Goal: Register for event/course

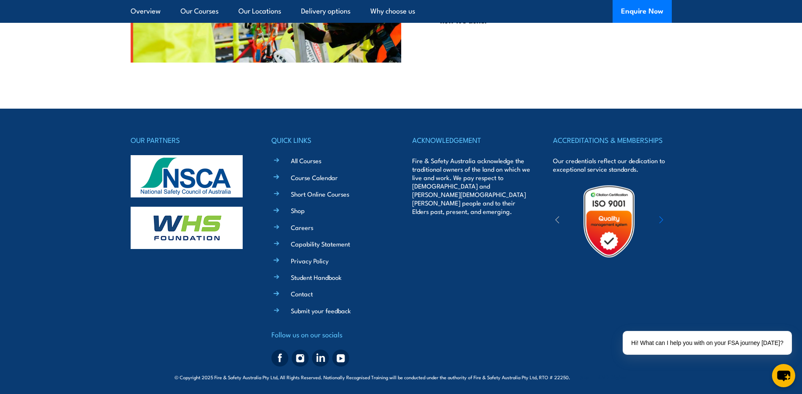
scroll to position [2210, 0]
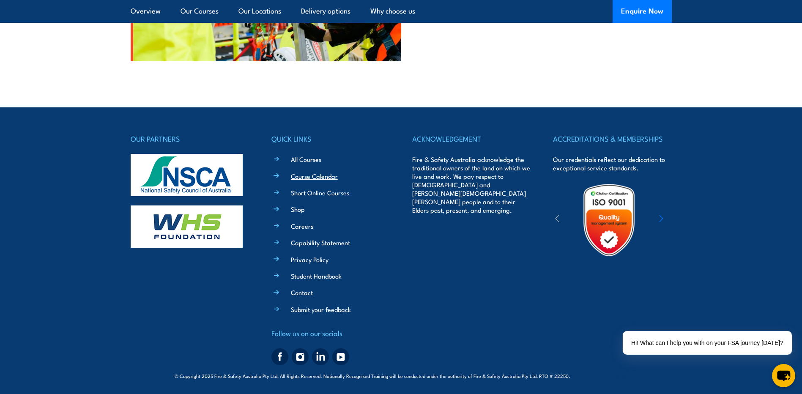
drag, startPoint x: 310, startPoint y: 177, endPoint x: 328, endPoint y: 178, distance: 18.6
click at [310, 177] on link "Course Calendar" at bounding box center [314, 176] width 47 height 9
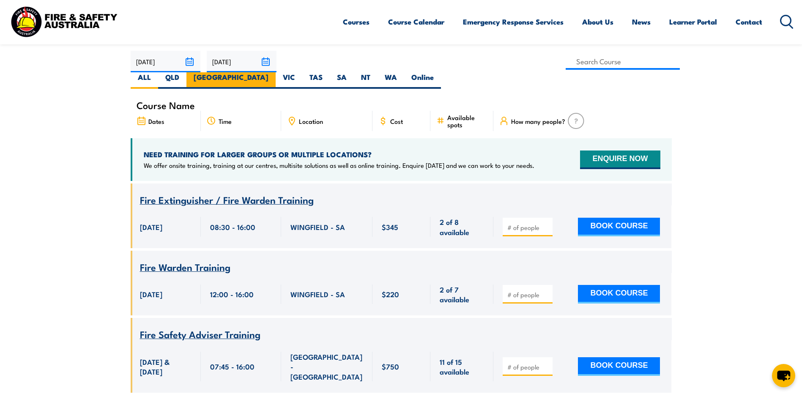
click at [276, 72] on label "NSW" at bounding box center [230, 80] width 89 height 16
click at [274, 72] on input "NSW" at bounding box center [270, 74] width 5 height 5
radio input "true"
